Goal: Transaction & Acquisition: Purchase product/service

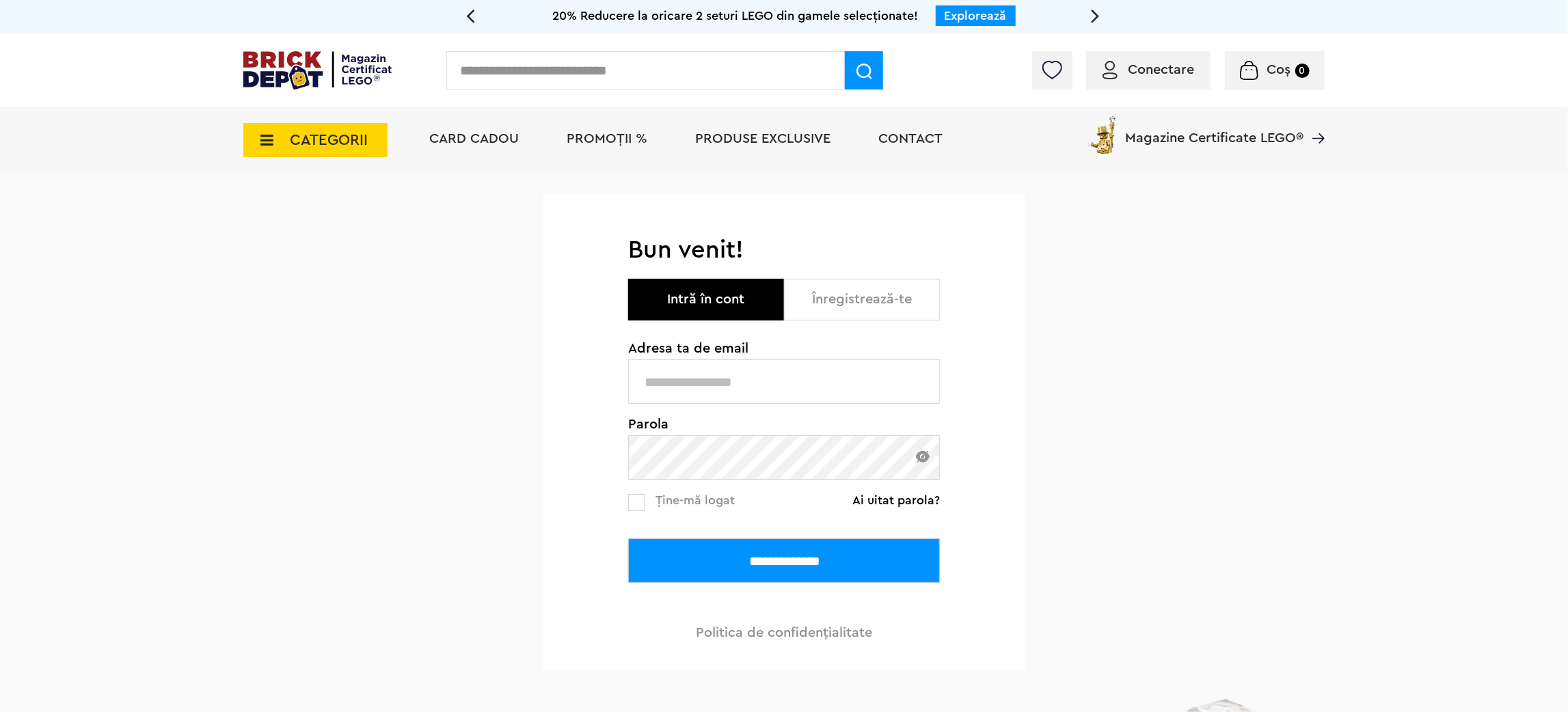
type input "**********"
click at [700, 544] on input "**********" at bounding box center [784, 560] width 311 height 44
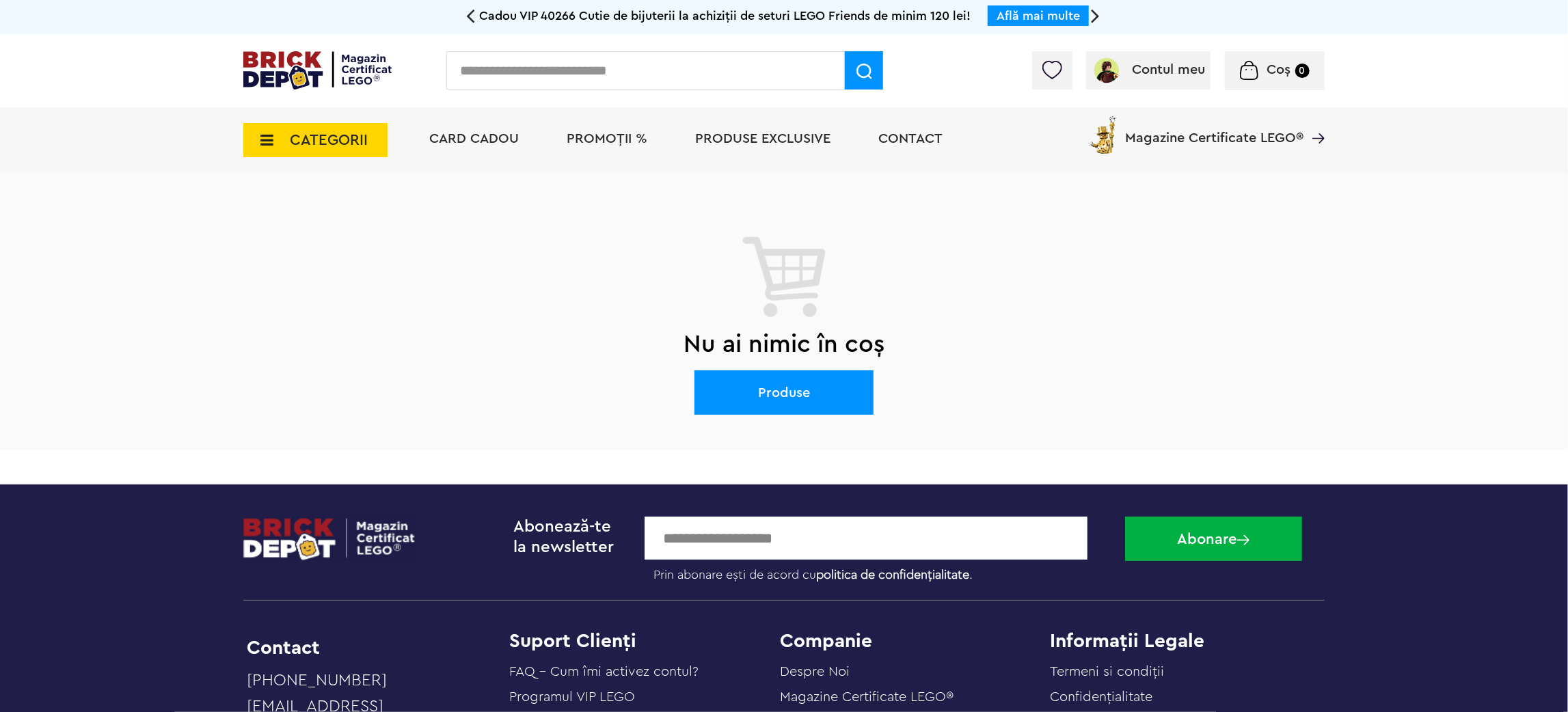
click at [577, 60] on input "text" at bounding box center [646, 70] width 399 height 38
paste input "*****"
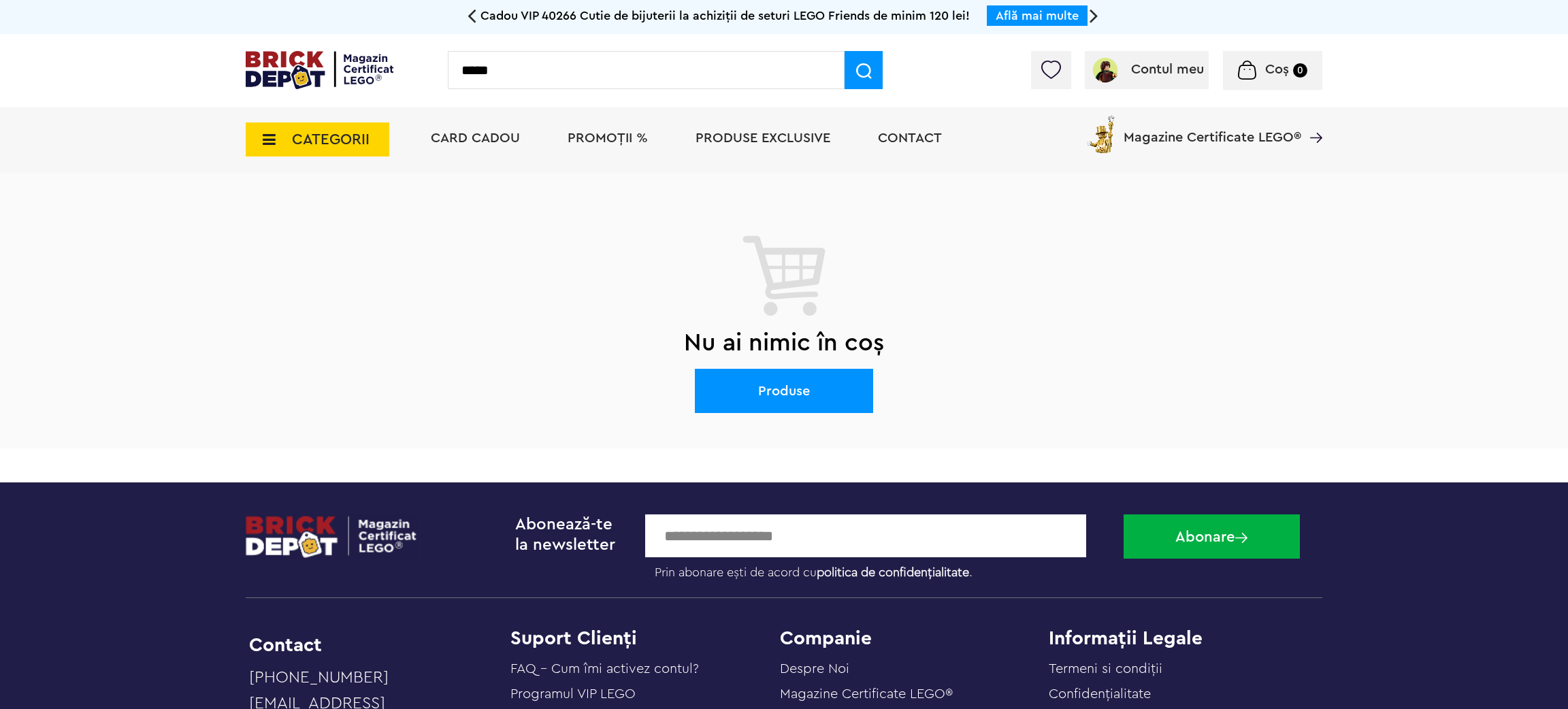
type input "*****"
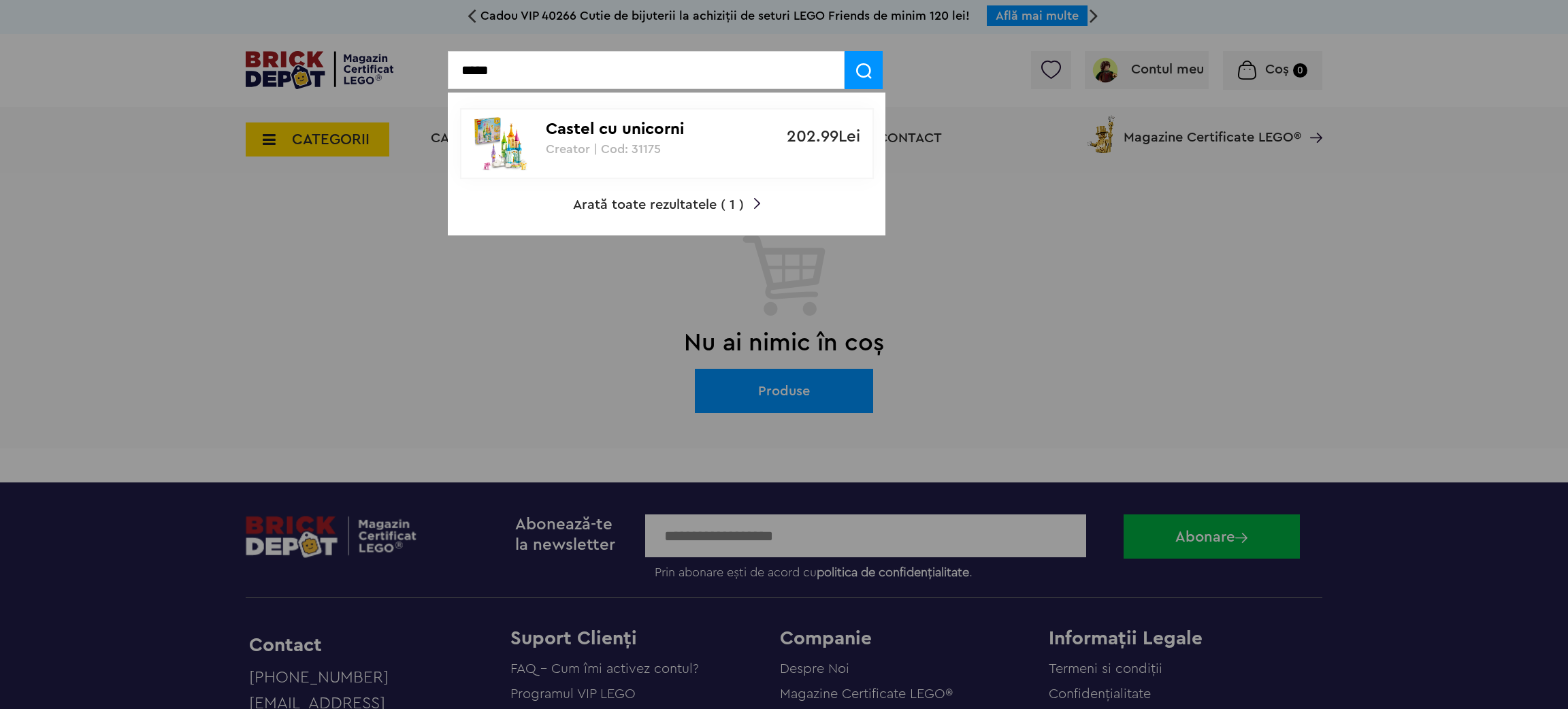
click at [790, 394] on div at bounding box center [784, 354] width 1568 height 709
click at [632, 145] on p "Creator | Cod: 31175" at bounding box center [659, 148] width 227 height 13
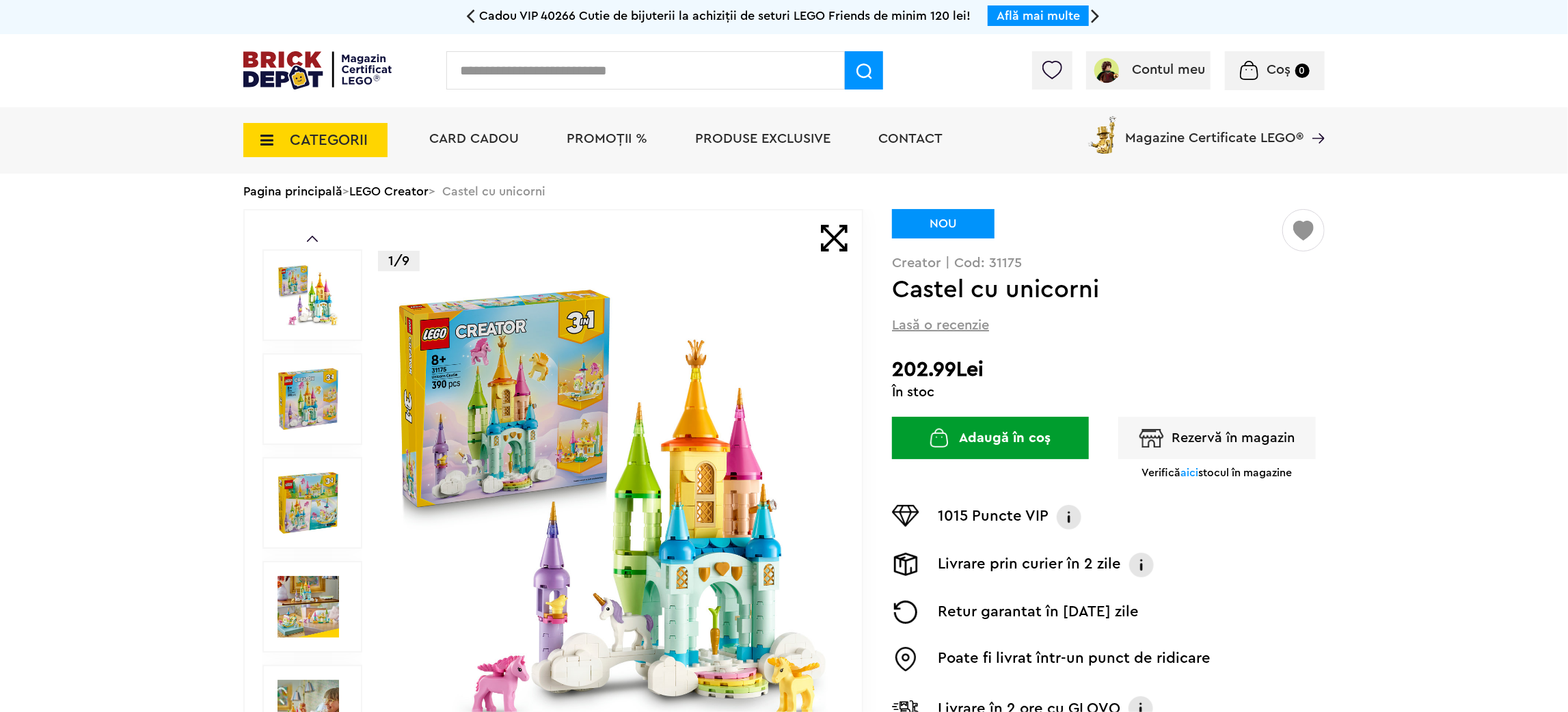
click at [1006, 442] on button "Adaugă în coș" at bounding box center [990, 438] width 197 height 42
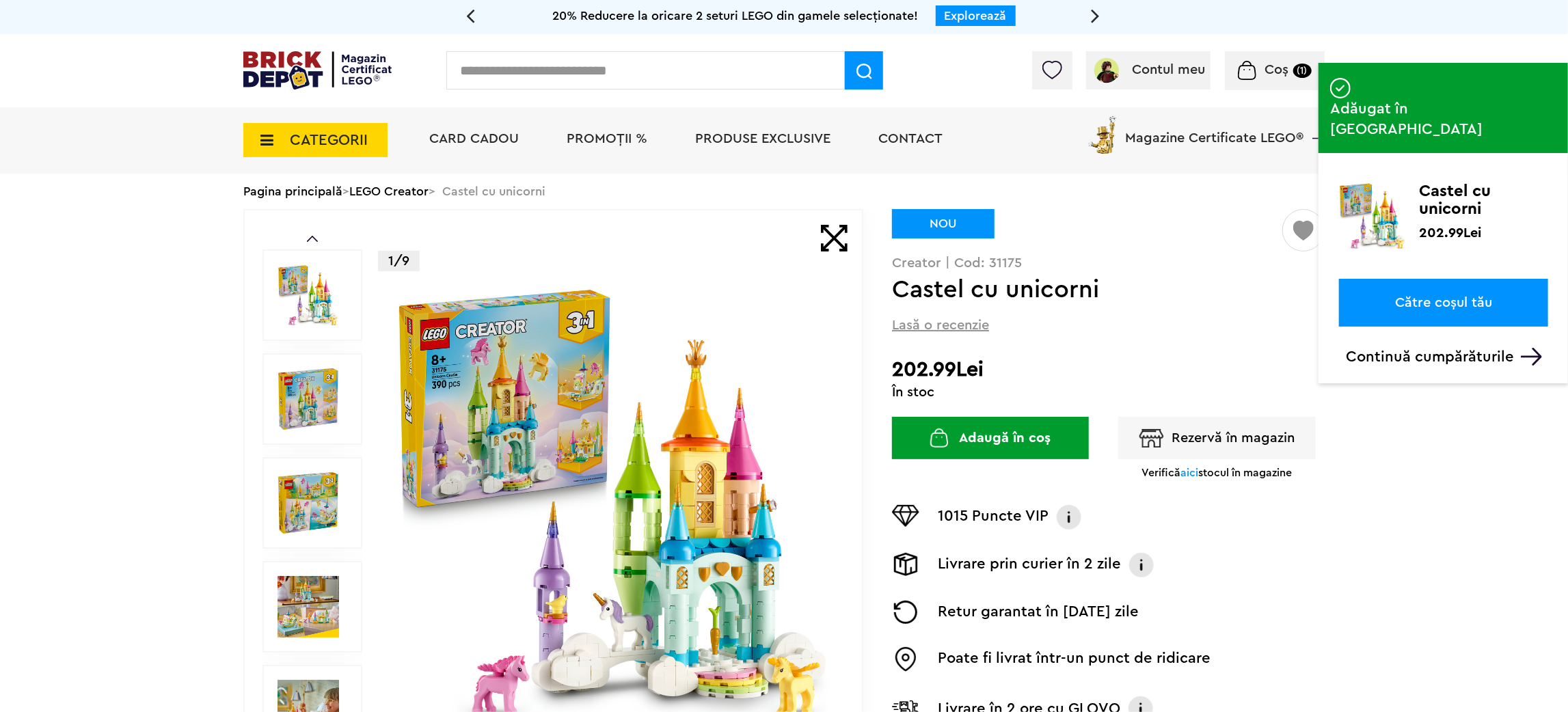
click at [1442, 279] on link "Către coșul tău" at bounding box center [1444, 302] width 209 height 48
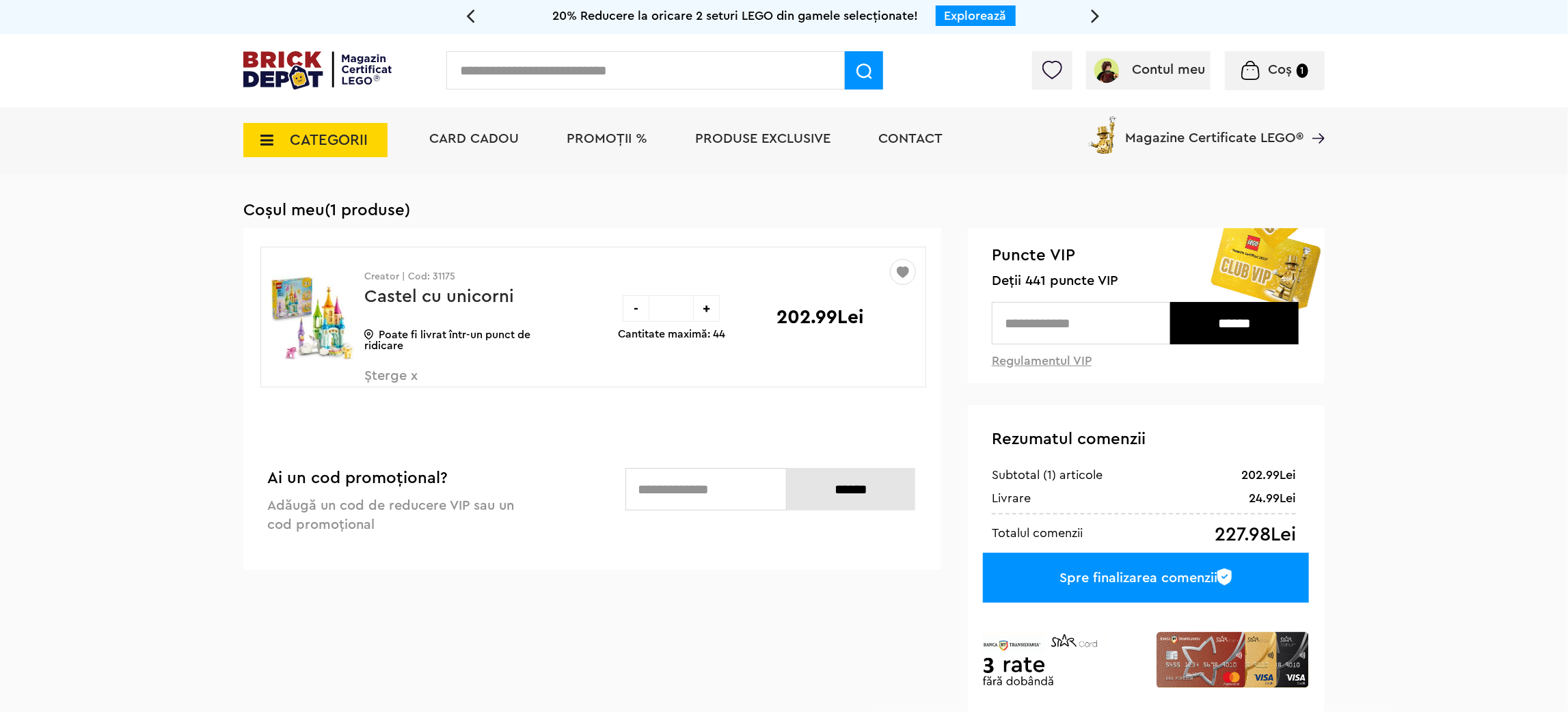
click at [703, 485] on input "text" at bounding box center [706, 489] width 162 height 42
click at [561, 436] on div "Sterge Denumire Preț Sterge Creator | Cod: 31175 Castel cu unicorni Poate fi li…" at bounding box center [592, 399] width 698 height 342
click at [1053, 75] on img at bounding box center [1052, 69] width 19 height 18
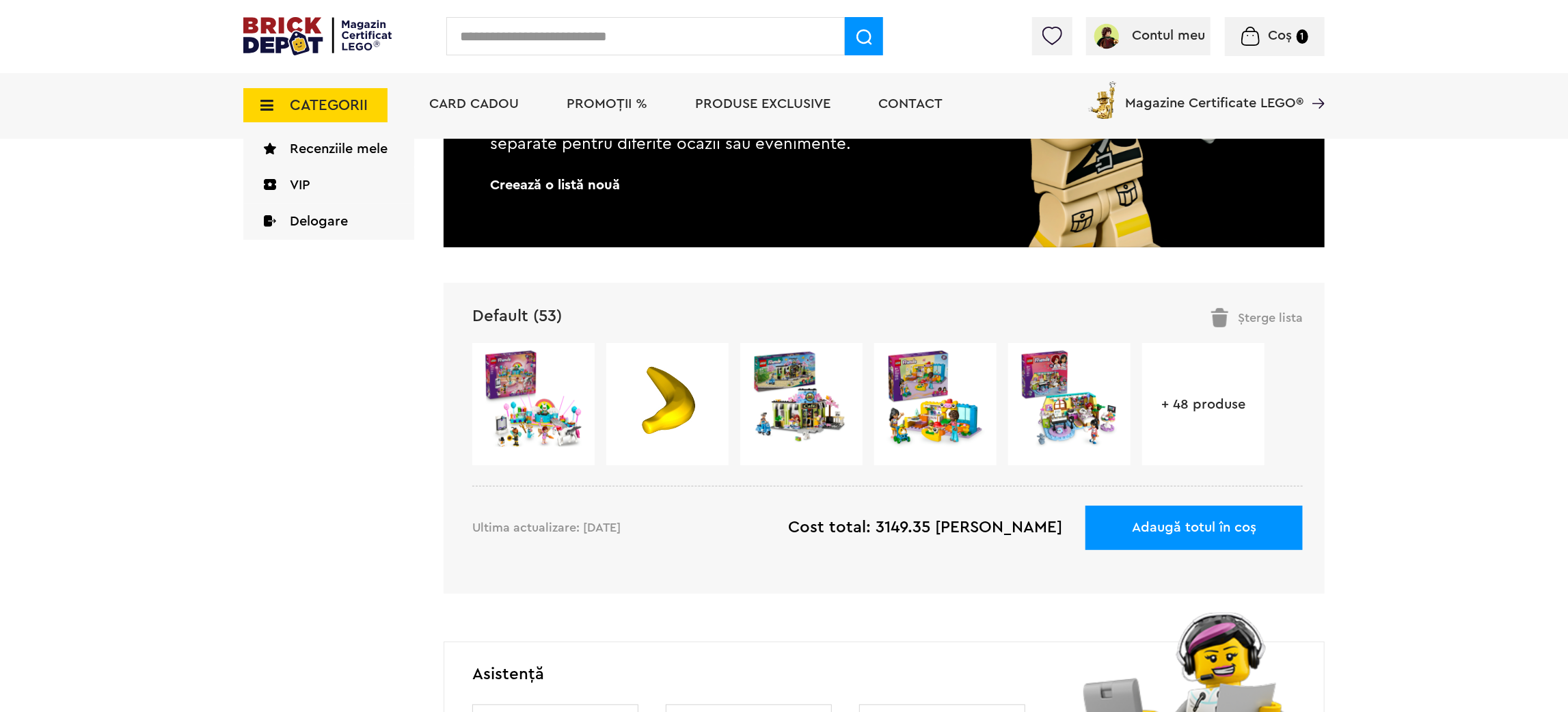
scroll to position [307, 0]
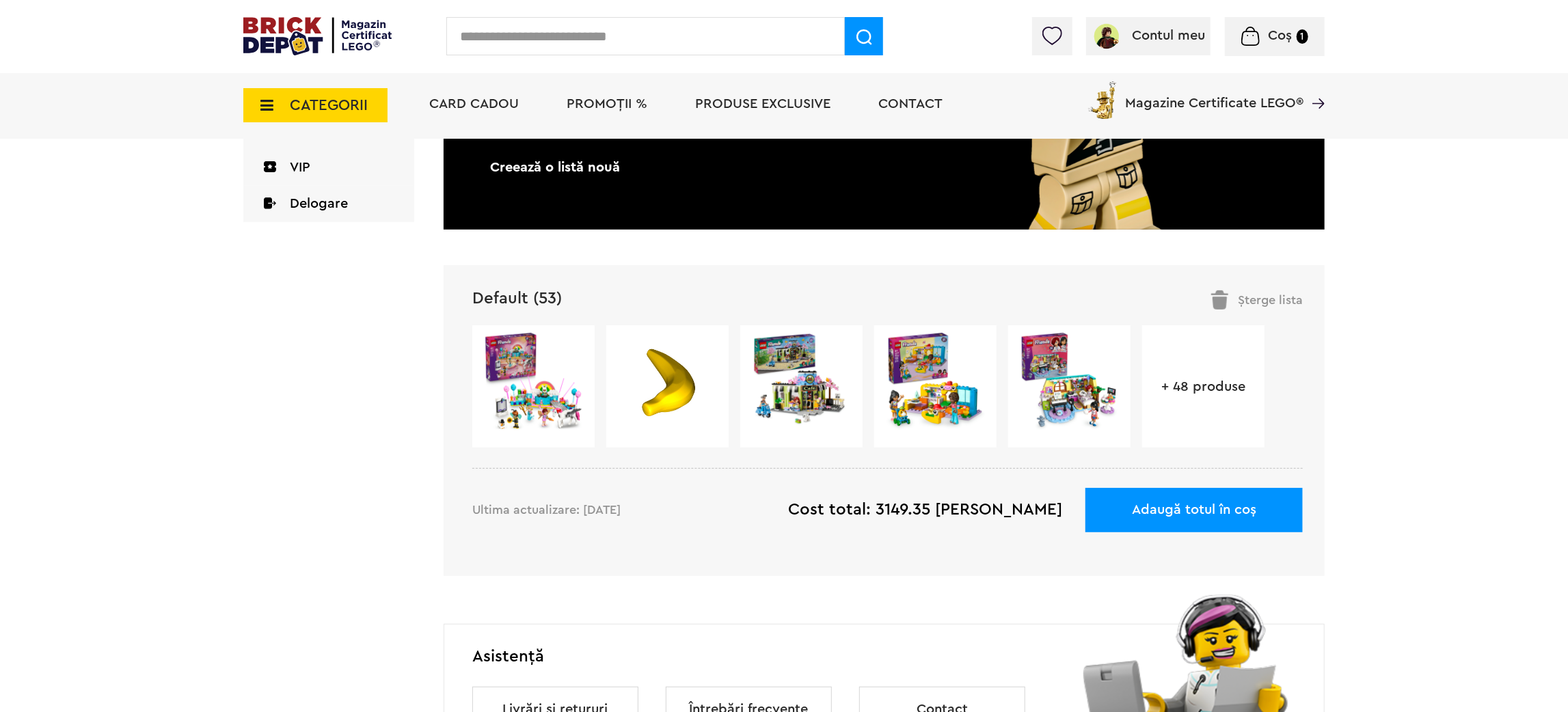
click at [1220, 399] on div "+ 48 produse" at bounding box center [1204, 386] width 123 height 123
click at [515, 311] on div "Default (53) Șterge lista Ultima actualizare: 07.10.2025 + 48 produse Ultima ac…" at bounding box center [885, 421] width 881 height 311
click at [515, 298] on link "Default (53)" at bounding box center [516, 299] width 89 height 16
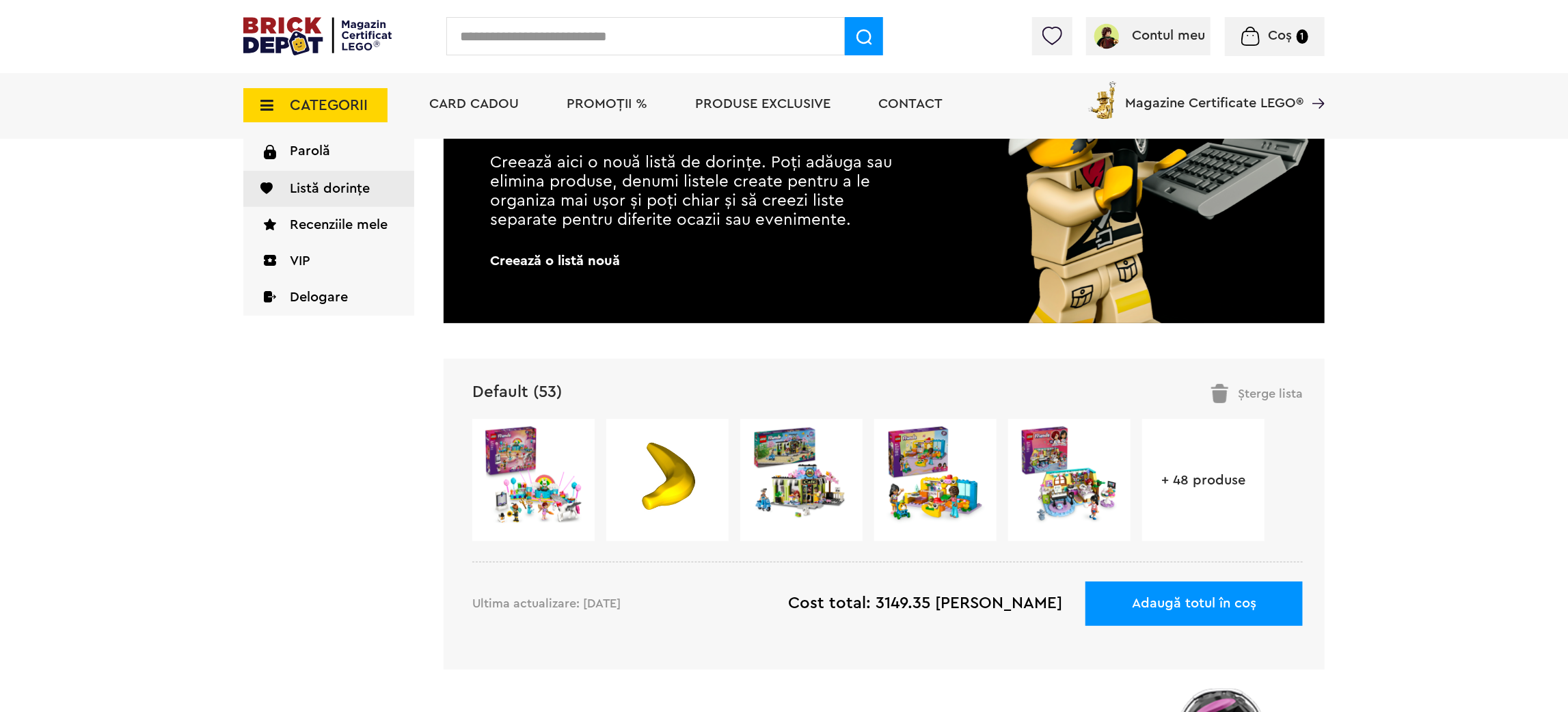
scroll to position [0, 0]
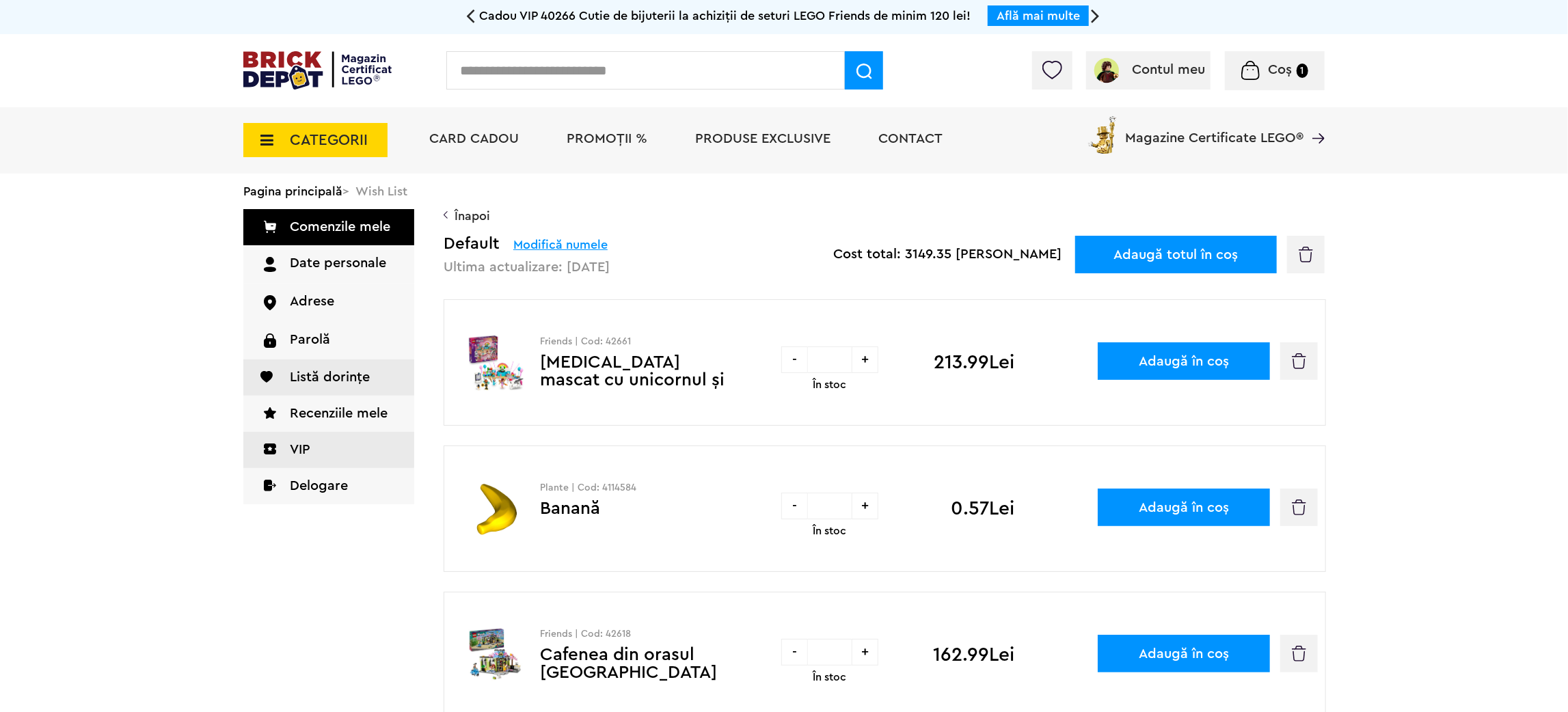
click at [314, 459] on link "VIP" at bounding box center [329, 450] width 171 height 36
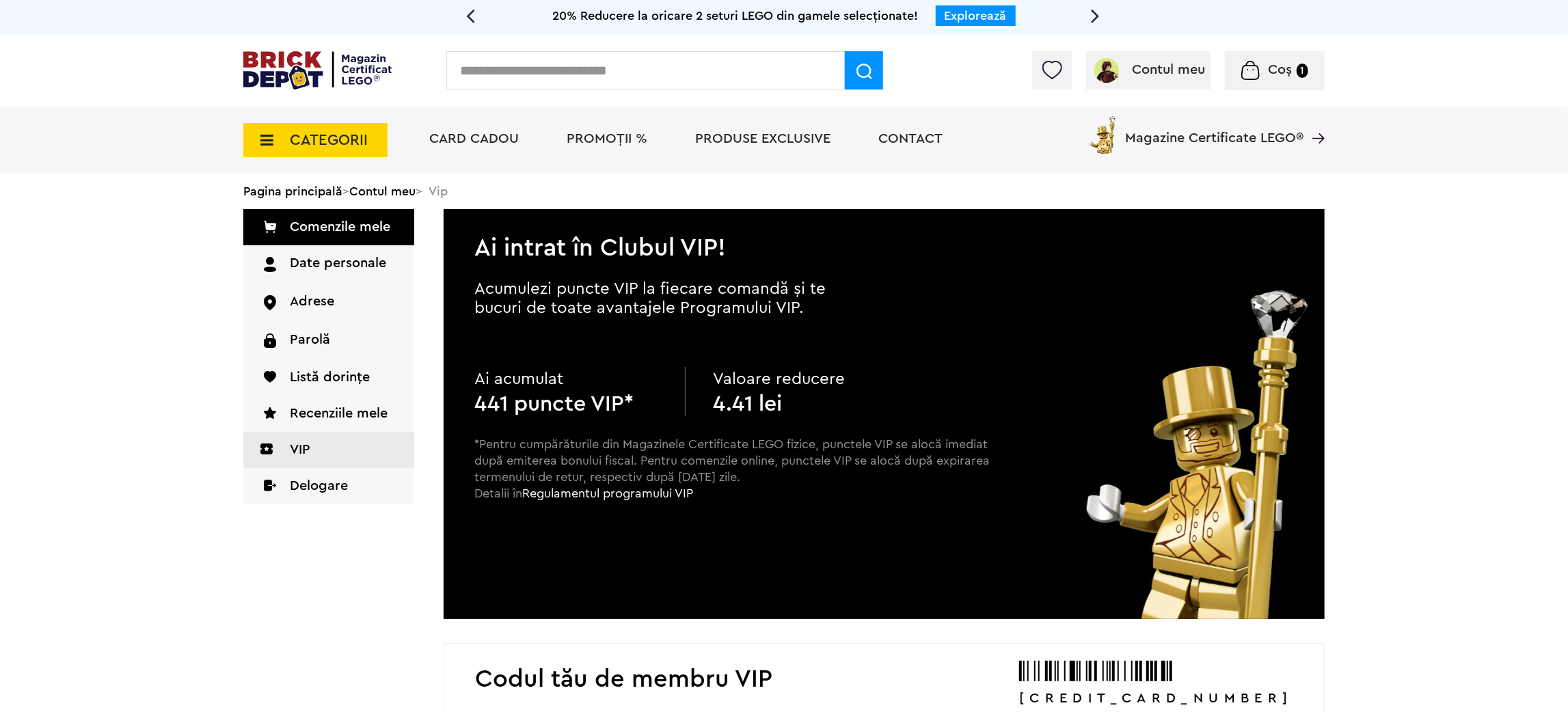
click at [1092, 18] on icon at bounding box center [1096, 15] width 9 height 24
click at [1090, 18] on div "Cadou VIP 40266 Cutie de bijuterii la achiziții de seturi LEGO Friends de minim…" at bounding box center [784, 17] width 616 height 34
click at [1091, 11] on div "Cadou VIP 40266 Cutie de bijuterii la achiziții de seturi LEGO Friends de minim…" at bounding box center [784, 17] width 616 height 34
click at [1094, 11] on icon at bounding box center [1096, 15] width 9 height 24
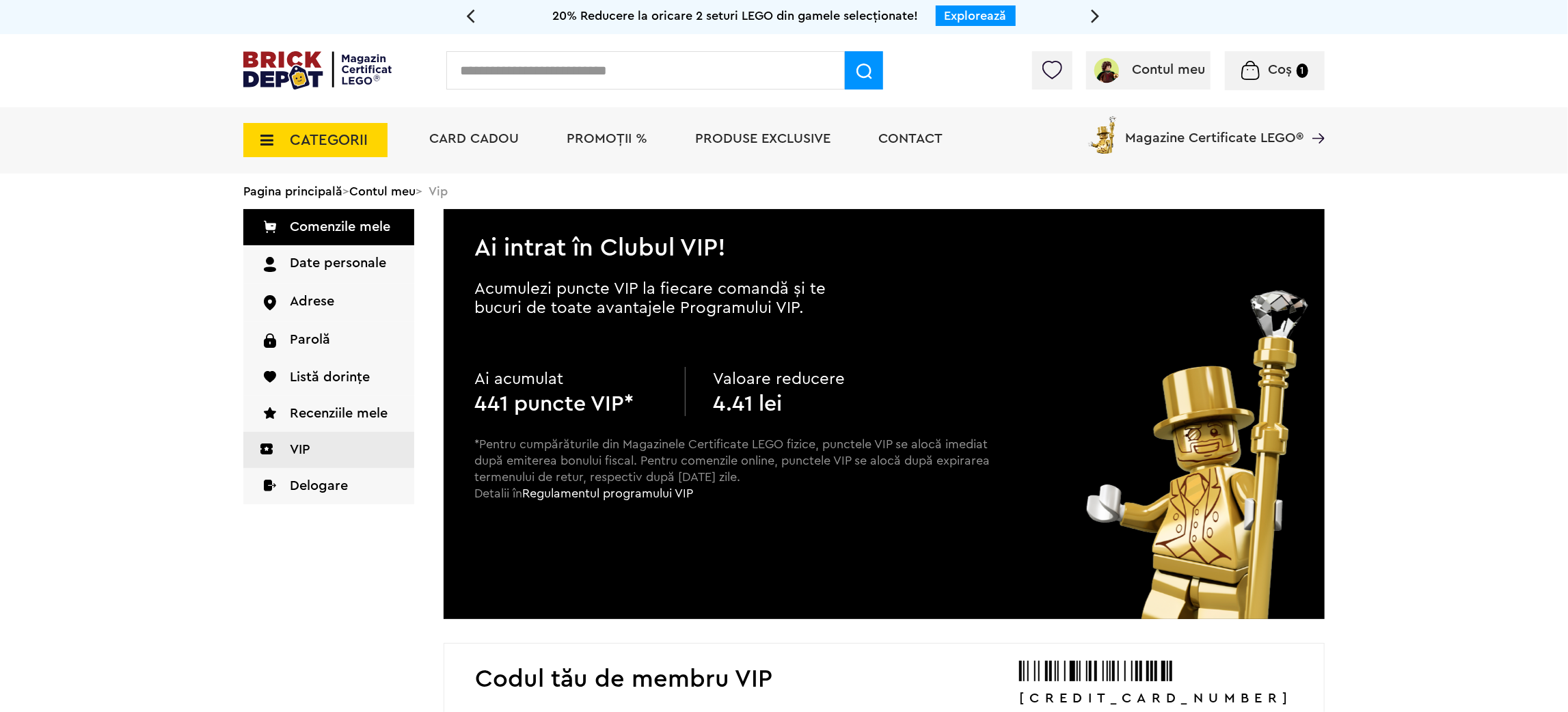
click at [1135, 7] on div "Cadou VIP 40266 Cutie de bijuterii la achiziții de seturi LEGO Friends de minim…" at bounding box center [784, 17] width 1568 height 34
